Goal: Transaction & Acquisition: Book appointment/travel/reservation

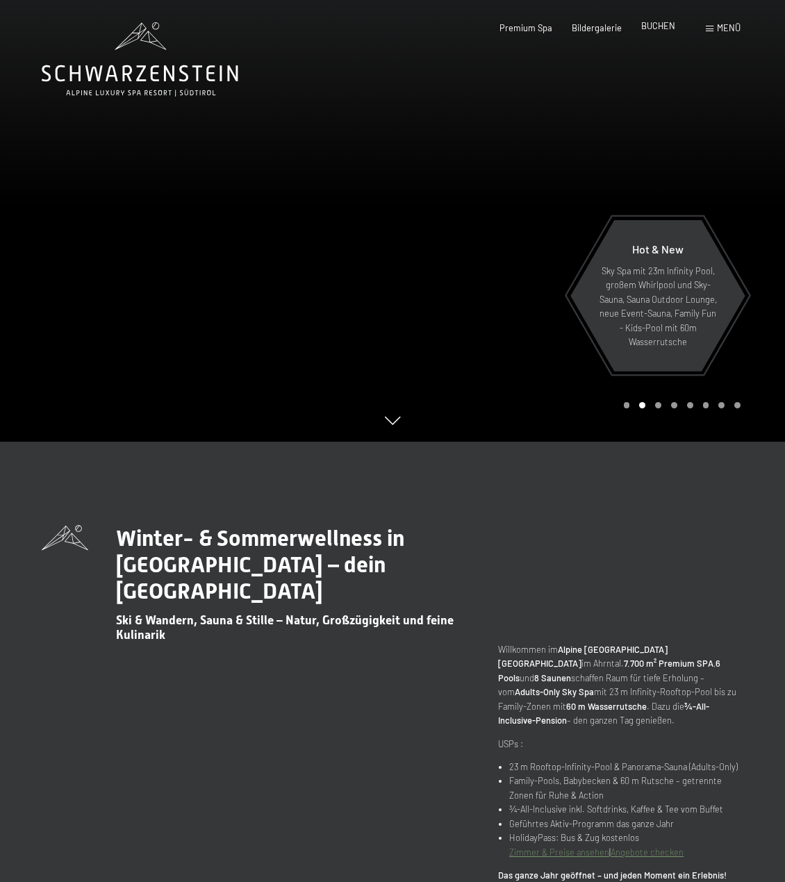
click at [660, 29] on span "BUCHEN" at bounding box center [658, 25] width 34 height 11
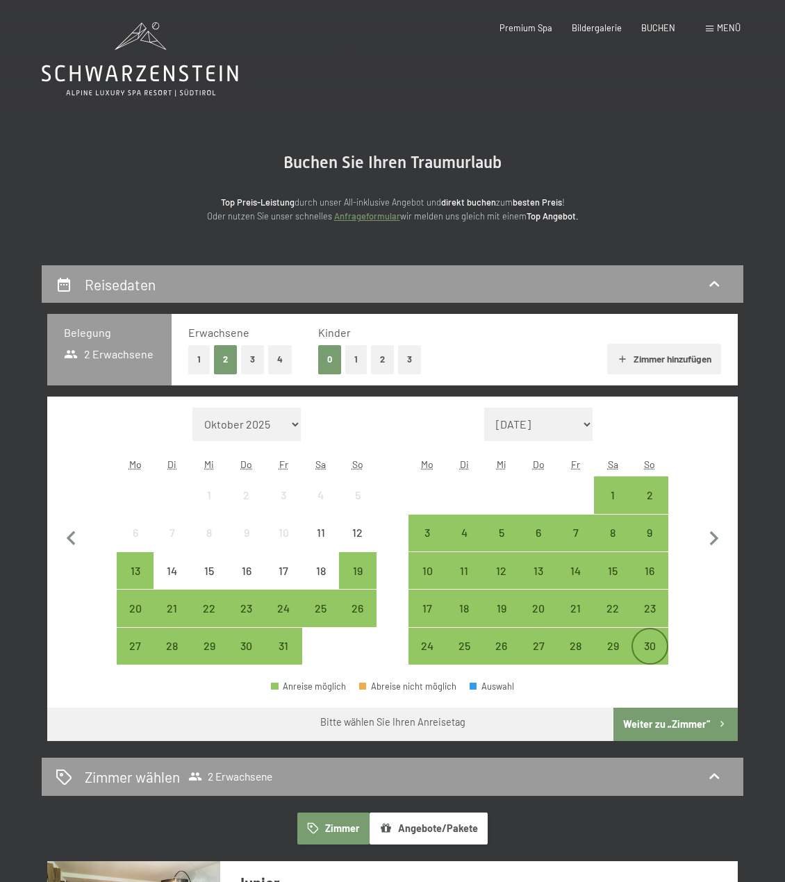
click at [645, 644] on div "30" at bounding box center [649, 657] width 34 height 34
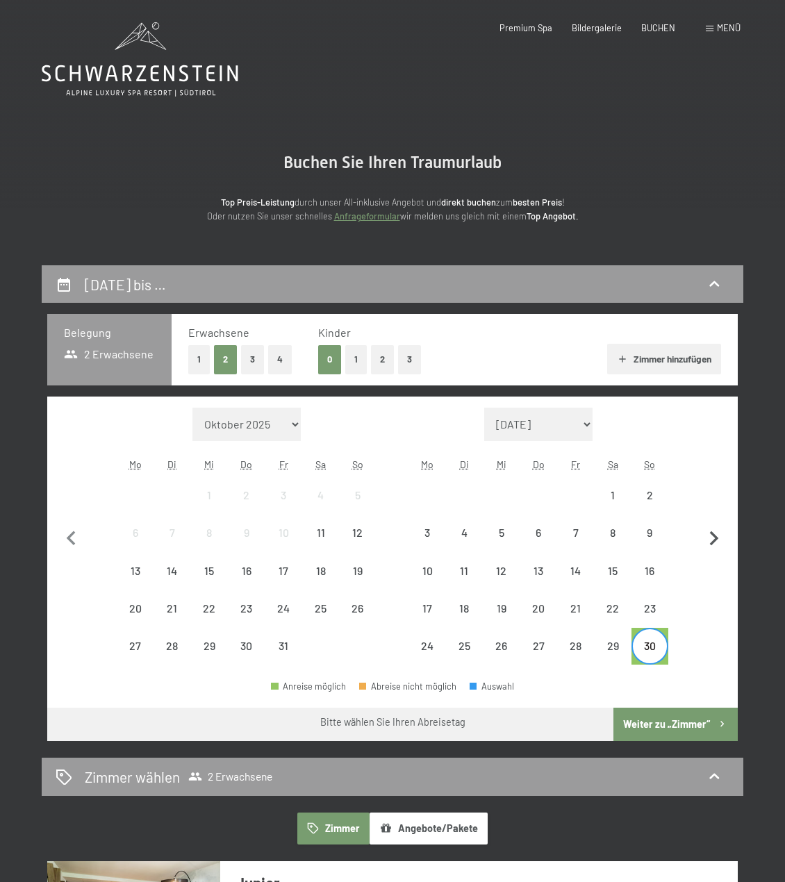
click at [714, 539] on icon "button" at bounding box center [713, 538] width 9 height 15
select select "2025-11-01"
select select "2025-12-01"
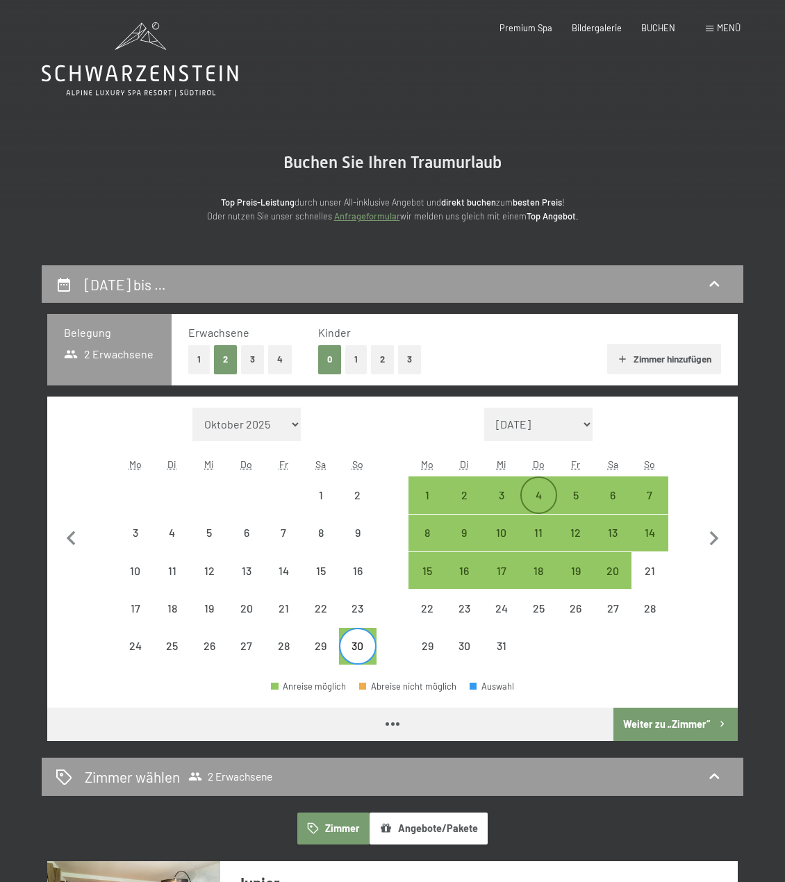
select select "2025-11-01"
select select "2025-12-01"
click at [534, 492] on div "4" at bounding box center [538, 506] width 34 height 34
select select "2025-11-01"
select select "2025-12-01"
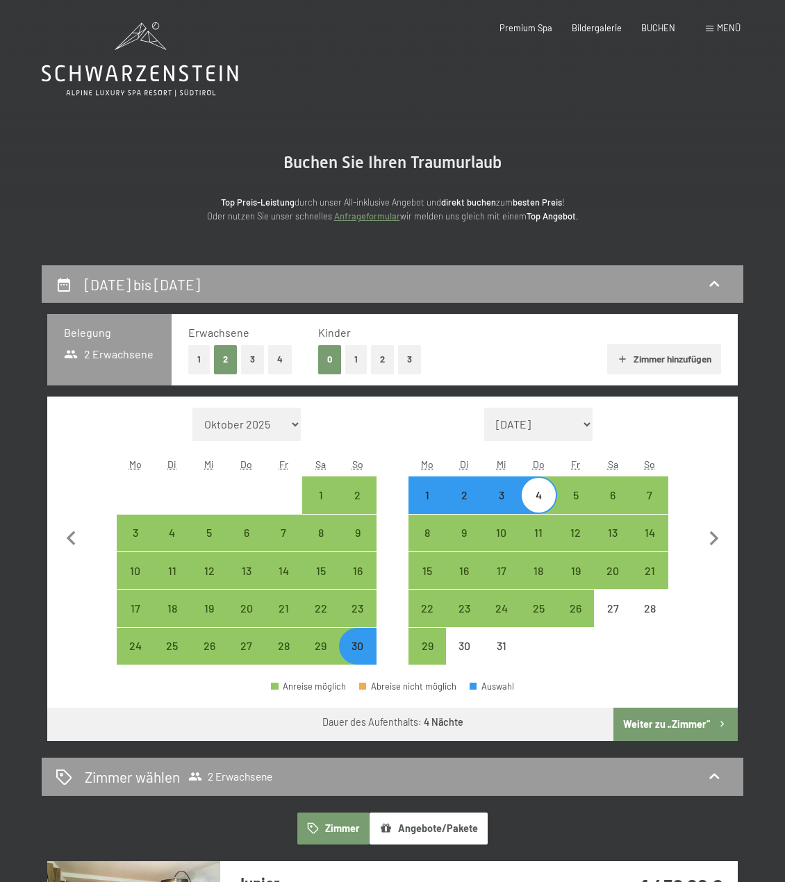
click at [356, 360] on button "1" at bounding box center [356, 359] width 22 height 28
select select "2025-11-01"
select select "2025-12-01"
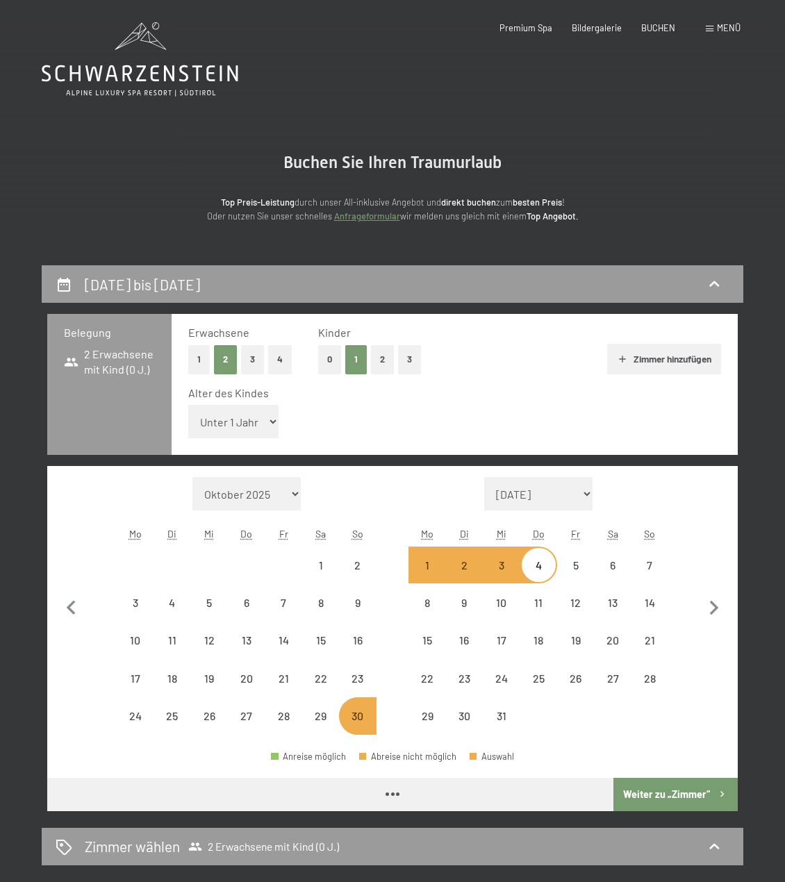
click at [243, 423] on select "Unter 1 Jahr 1 Jahr 2 Jahre 3 Jahre 4 Jahre 5 Jahre 6 Jahre 7 Jahre 8 Jahre 9 J…" at bounding box center [233, 421] width 90 height 33
select select "2025-11-01"
select select "2025-12-01"
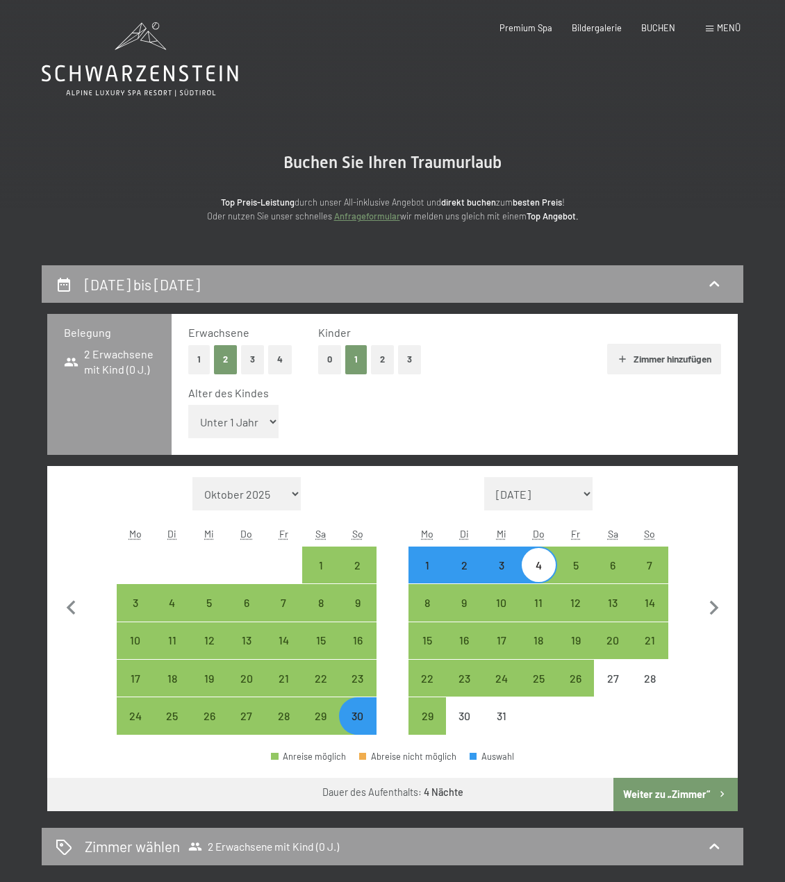
select select "3"
click at [188, 405] on select "Unter 1 Jahr 1 Jahr 2 Jahre 3 Jahre 4 Jahre 5 Jahre 6 Jahre 7 Jahre 8 Jahre 9 J…" at bounding box center [233, 421] width 90 height 33
select select "2025-11-01"
select select "2025-12-01"
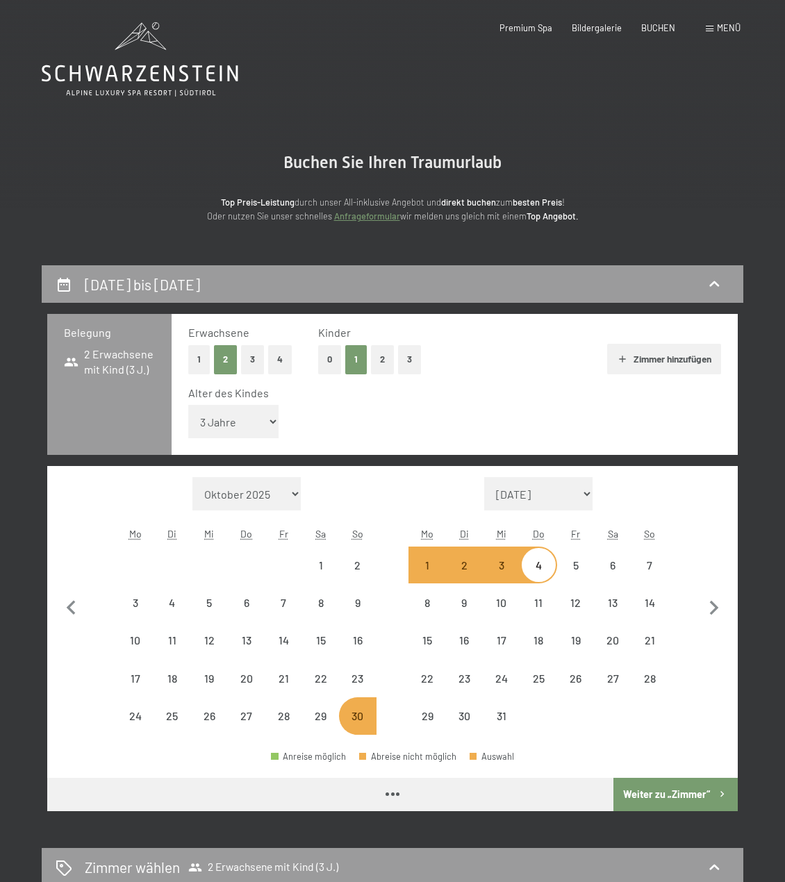
select select "2025-11-01"
select select "2025-12-01"
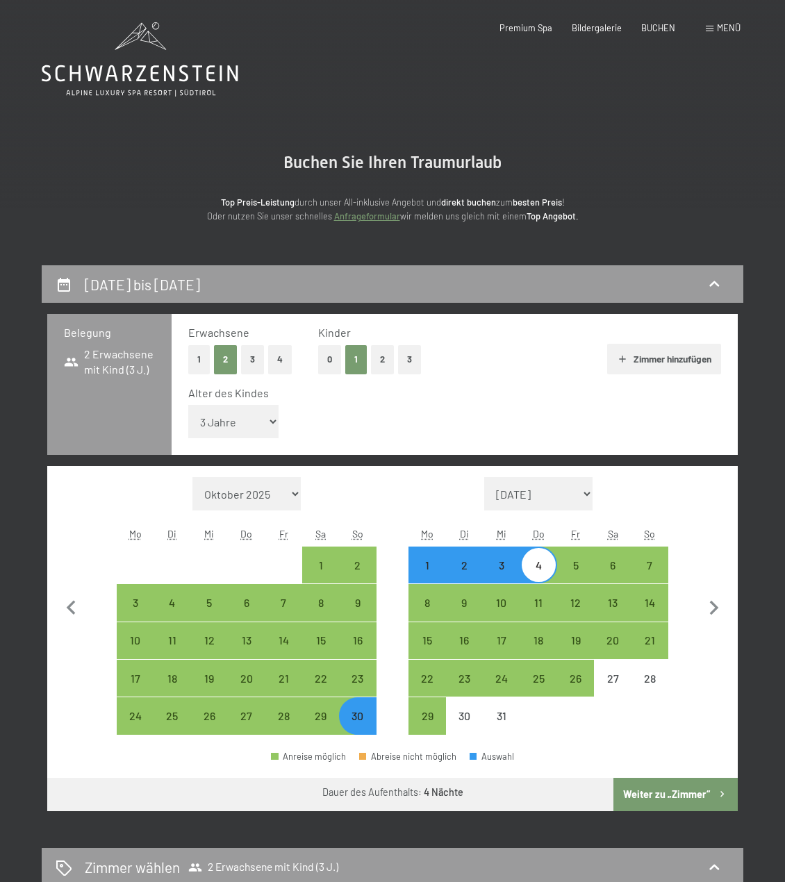
click at [653, 800] on button "Weiter zu „Zimmer“" at bounding box center [675, 794] width 124 height 33
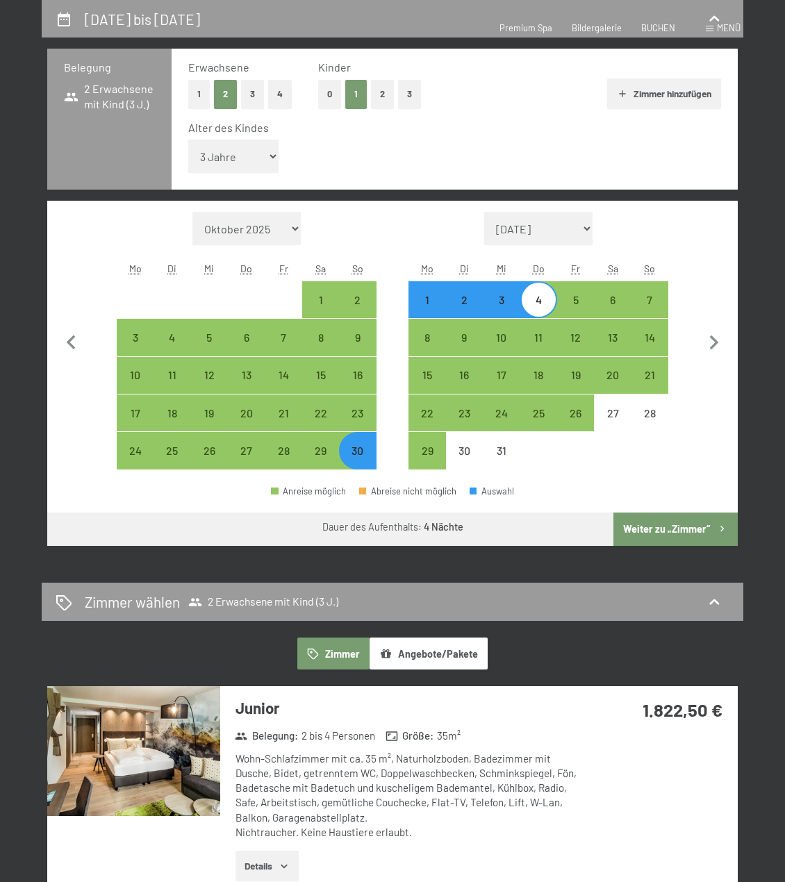
select select "2025-11-01"
select select "2025-12-01"
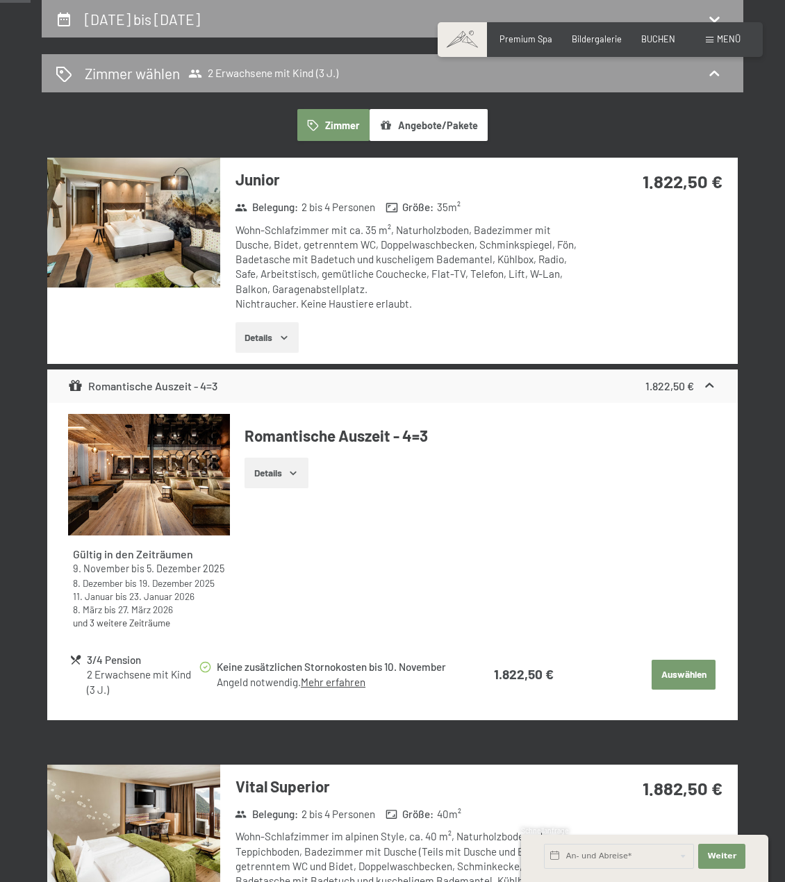
scroll to position [543, 0]
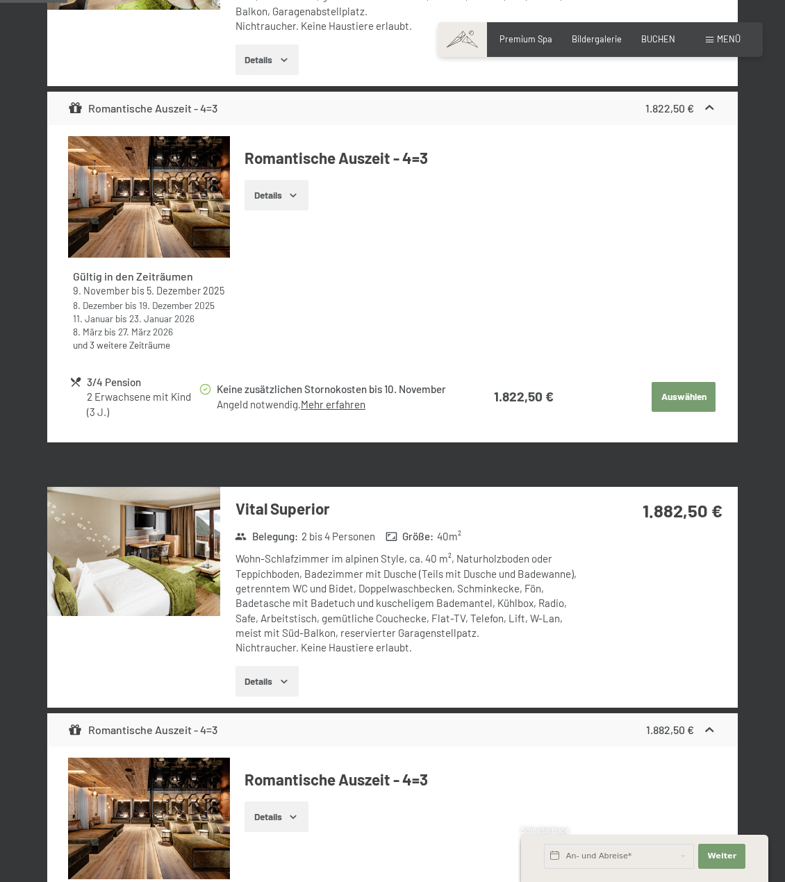
click at [685, 109] on strong "1.822,50 €" at bounding box center [669, 107] width 49 height 13
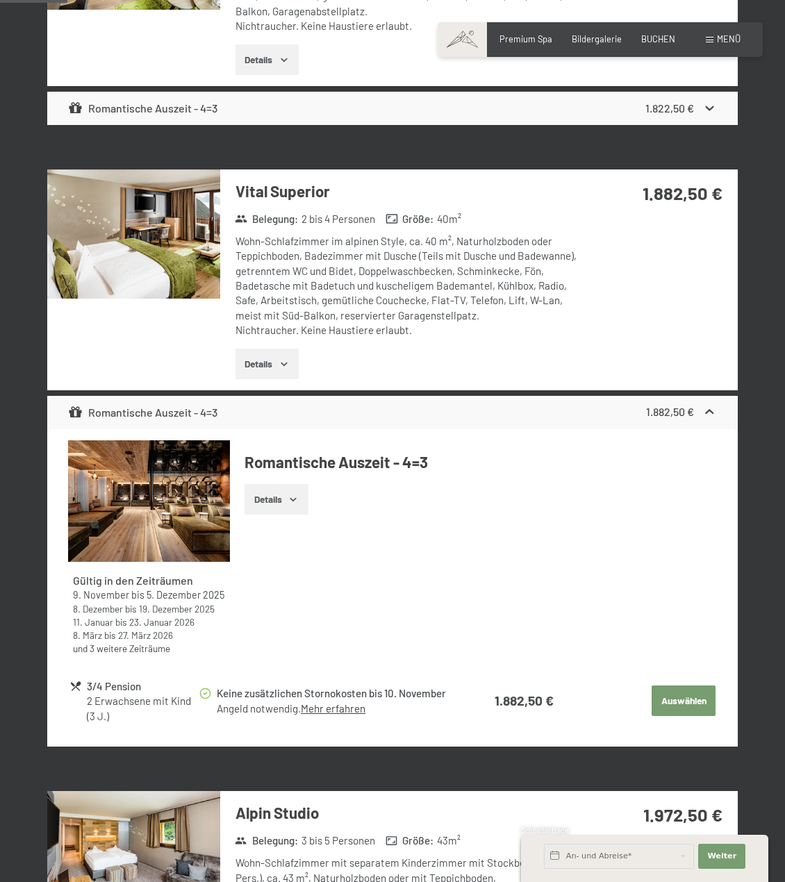
click at [685, 109] on strong "1.822,50 €" at bounding box center [669, 107] width 49 height 13
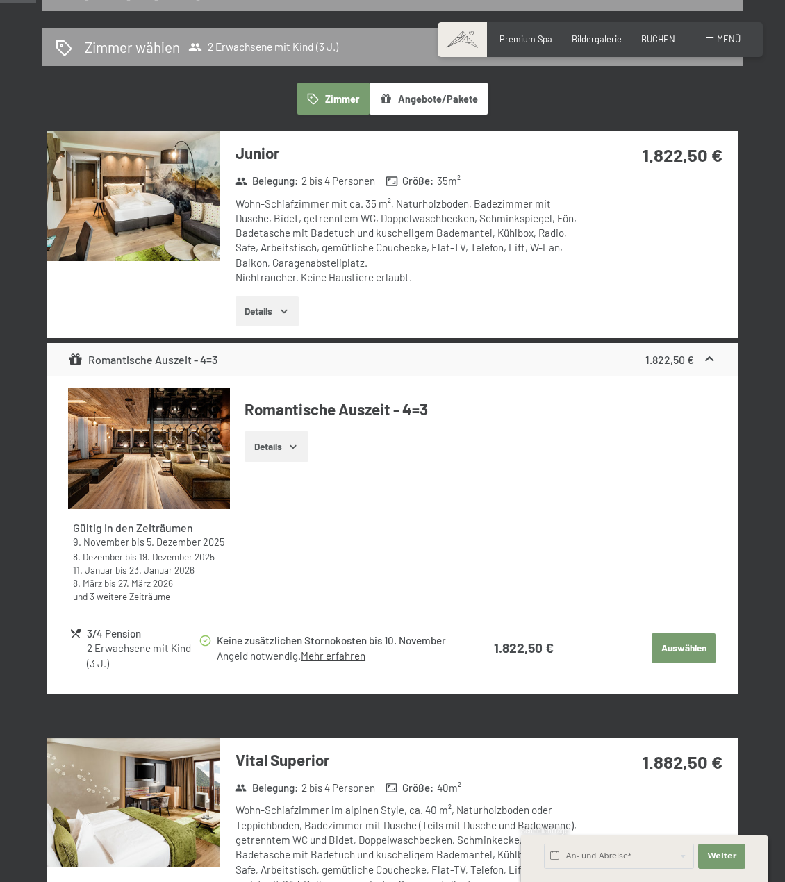
scroll to position [265, 0]
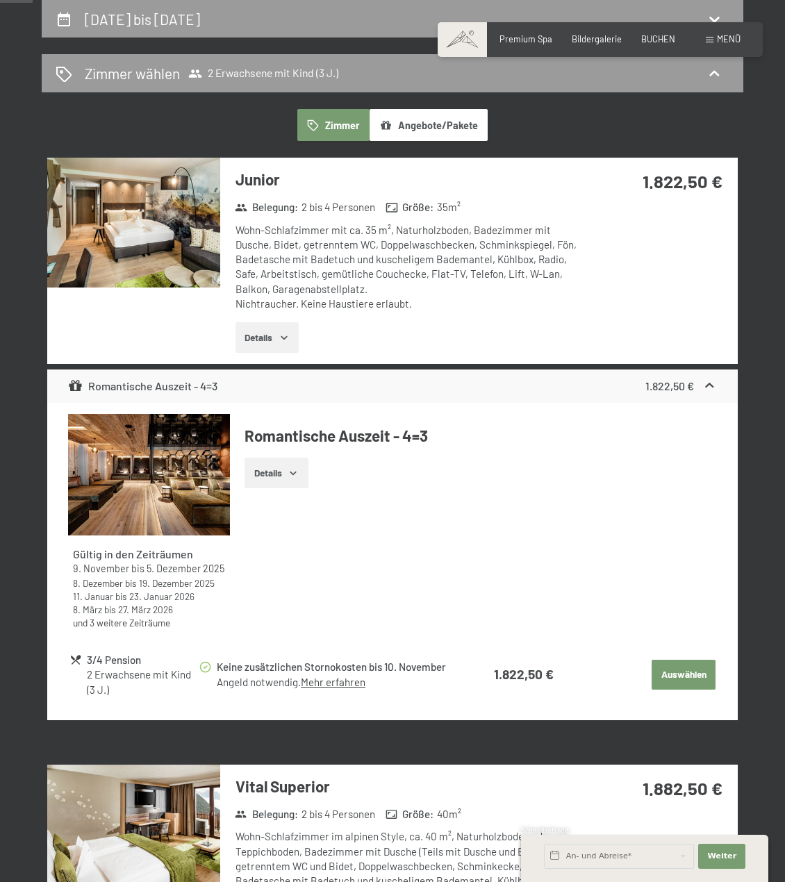
click at [262, 339] on button "Details" at bounding box center [266, 337] width 63 height 31
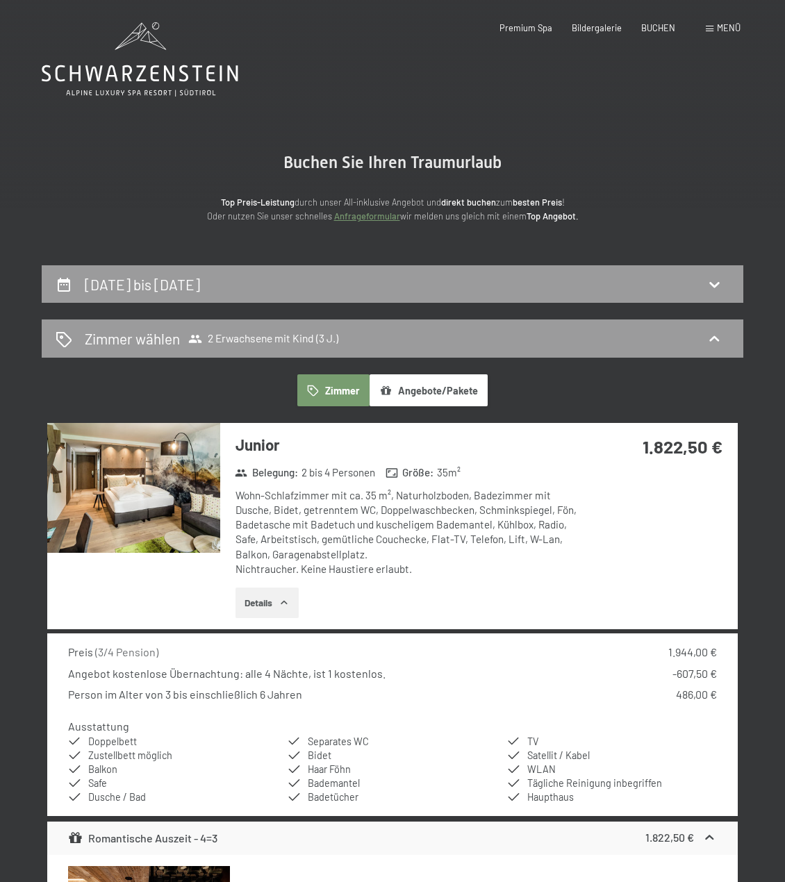
scroll to position [278, 0]
